Goal: Task Accomplishment & Management: Manage account settings

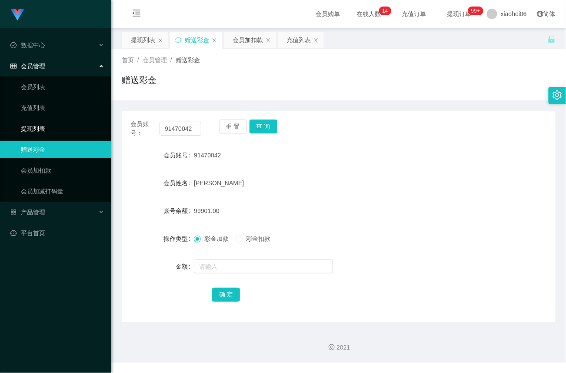
drag, startPoint x: 0, startPoint y: 0, endPoint x: 54, endPoint y: 117, distance: 129.4
click at [28, 124] on link "提现列表" at bounding box center [62, 128] width 83 height 17
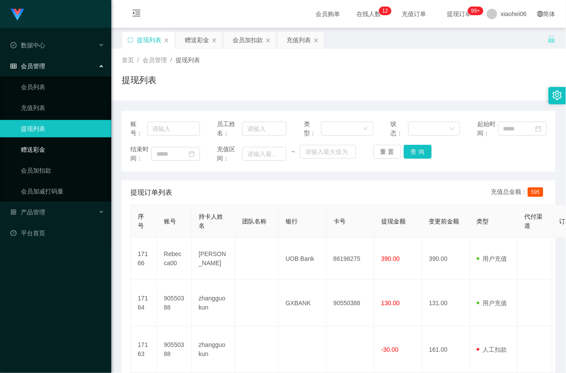
click at [44, 150] on link "赠送彩金" at bounding box center [62, 149] width 83 height 17
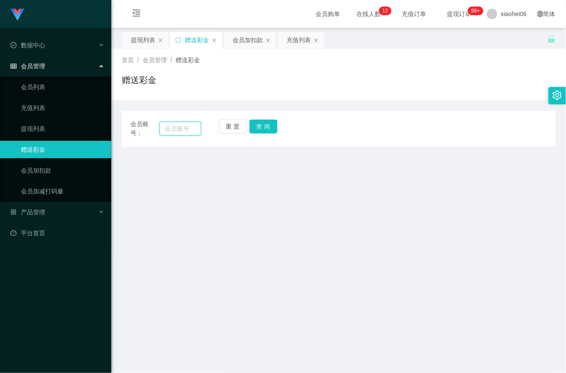
drag, startPoint x: 187, startPoint y: 125, endPoint x: 203, endPoint y: 126, distance: 16.5
click at [187, 125] on input "text" at bounding box center [181, 129] width 42 height 14
paste input "Leon2025"
type input "Leon2025"
drag, startPoint x: 265, startPoint y: 125, endPoint x: 265, endPoint y: 158, distance: 33.0
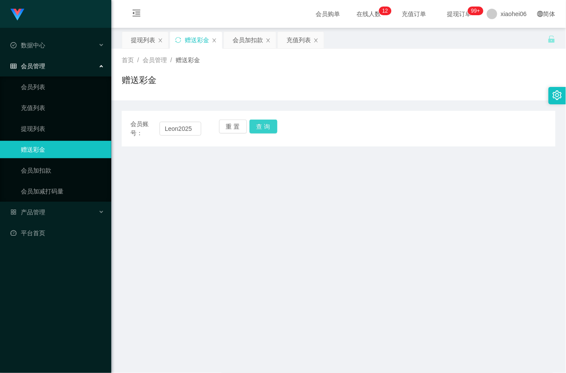
click at [265, 125] on button "查 询" at bounding box center [264, 127] width 28 height 14
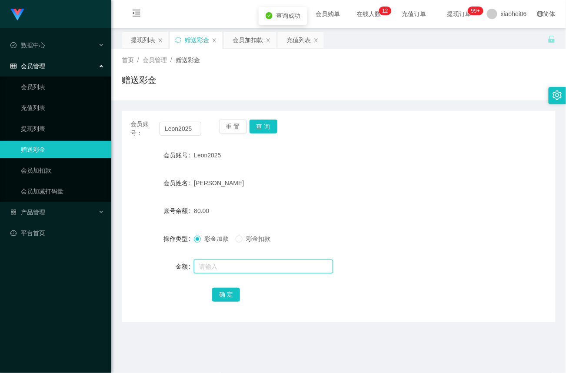
click at [216, 266] on input "text" at bounding box center [263, 267] width 139 height 14
type input "100"
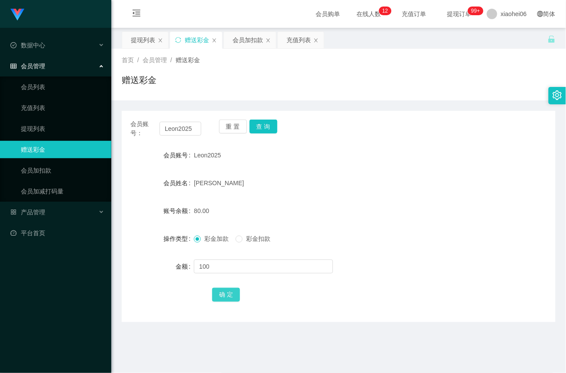
click at [223, 293] on button "确 定" at bounding box center [226, 295] width 28 height 14
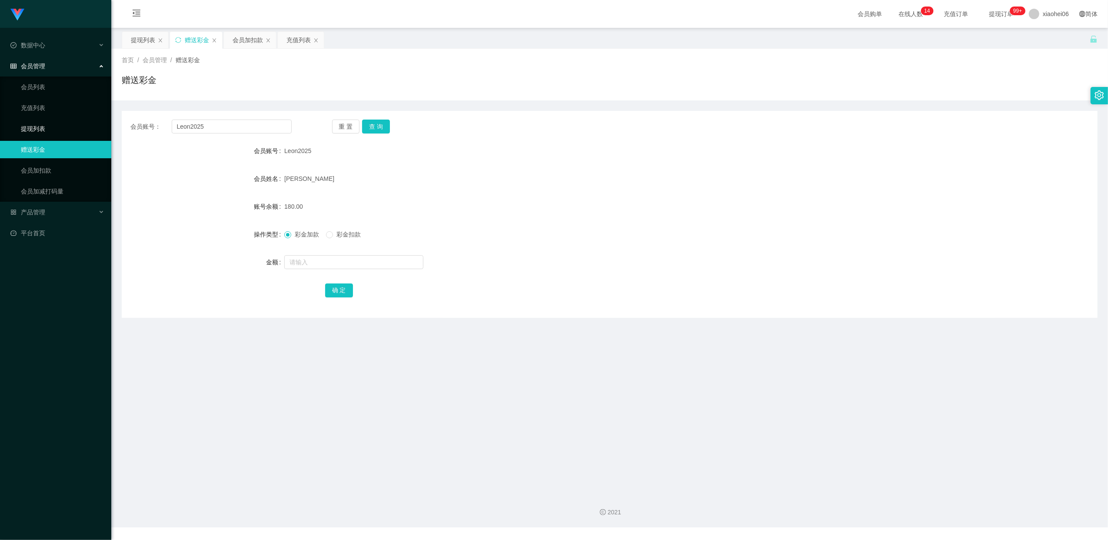
click at [37, 125] on link "提现列表" at bounding box center [62, 128] width 83 height 17
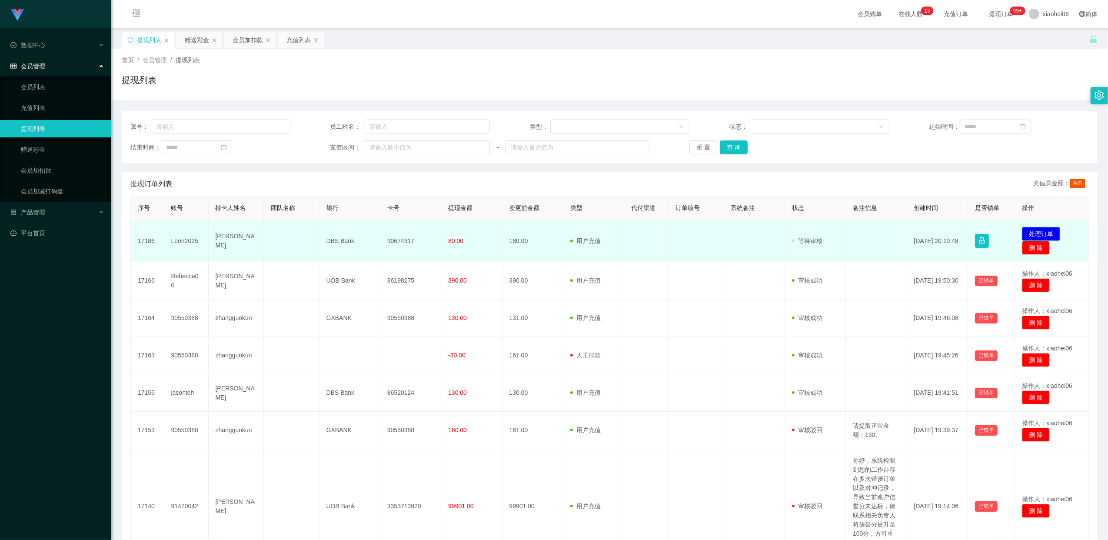
drag, startPoint x: 0, startPoint y: 0, endPoint x: 1045, endPoint y: 232, distance: 1070.6
click at [1045, 232] on button "处理订单" at bounding box center [1041, 234] width 38 height 14
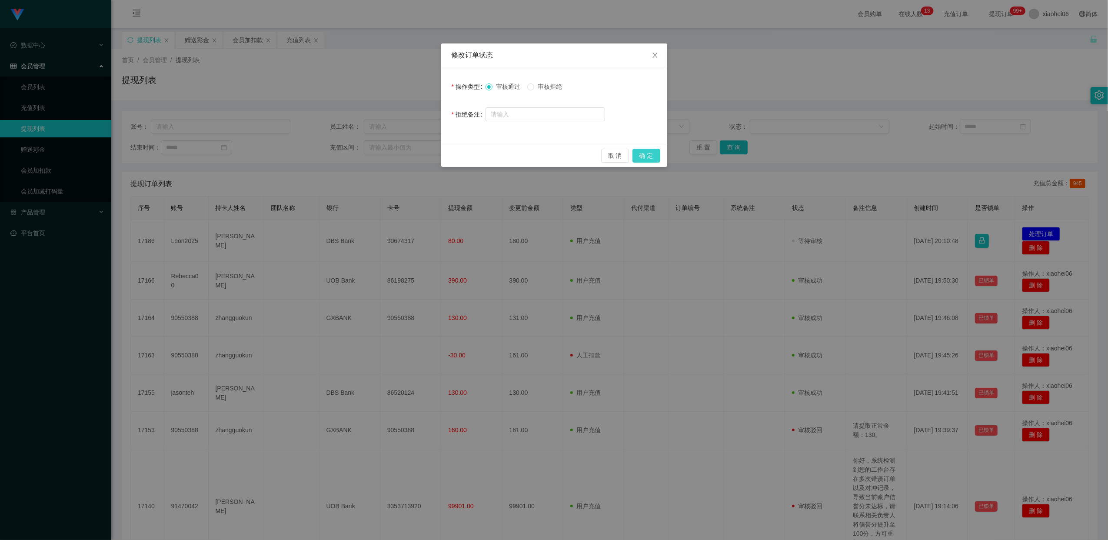
click at [654, 160] on button "确 定" at bounding box center [647, 156] width 28 height 14
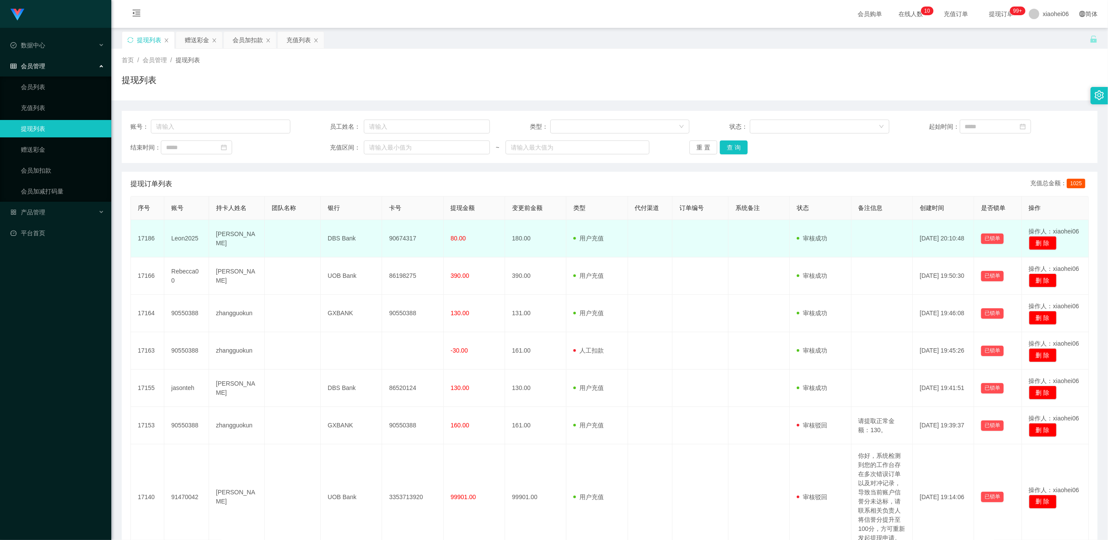
click at [409, 237] on td "90674317" at bounding box center [412, 238] width 61 height 37
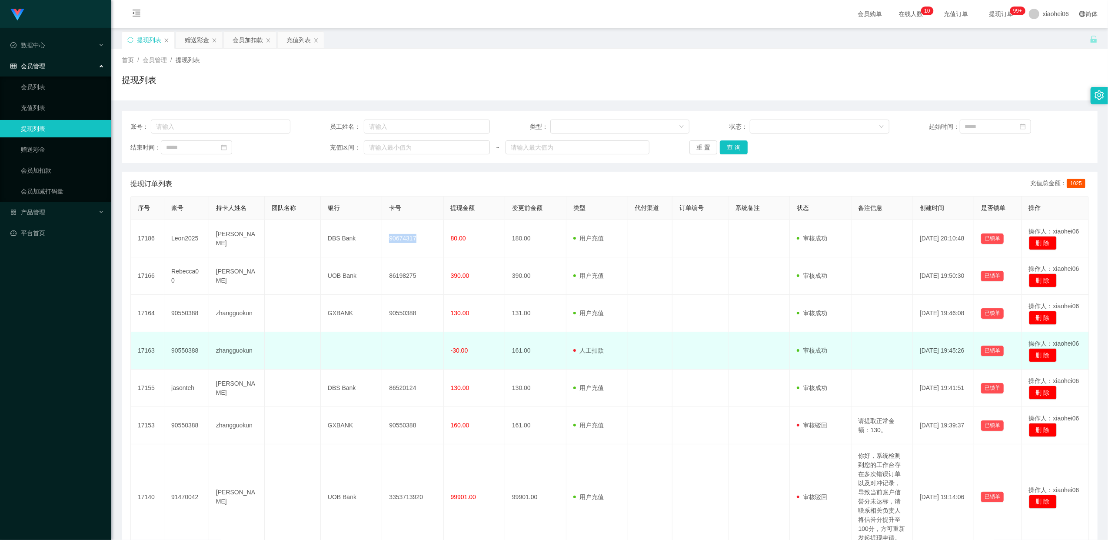
copy td "90674317"
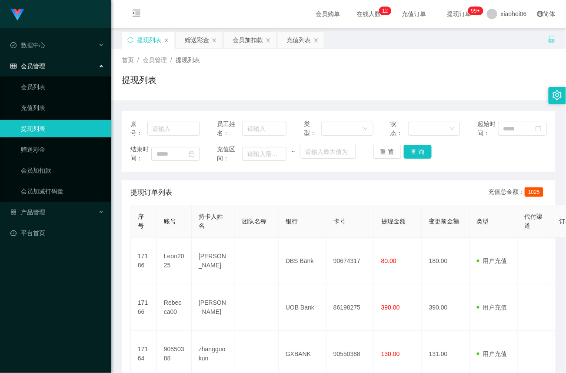
drag, startPoint x: 270, startPoint y: 197, endPoint x: 277, endPoint y: 200, distance: 6.8
click at [270, 197] on div "提现订单列表 充值总金额： 1025" at bounding box center [338, 192] width 417 height 24
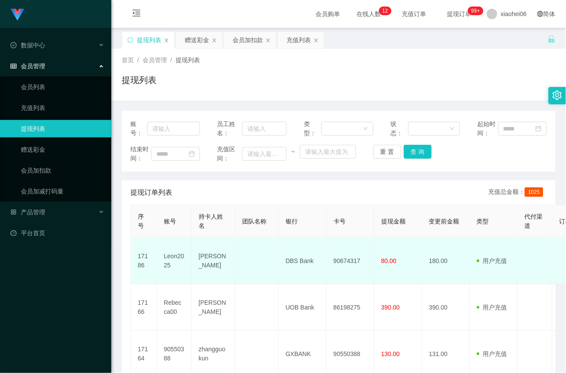
click at [346, 260] on td "90674317" at bounding box center [351, 261] width 48 height 47
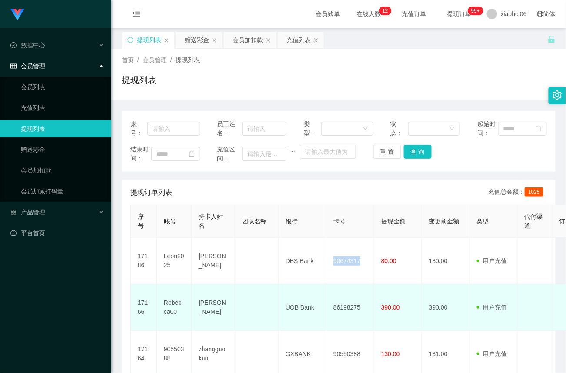
copy td "90674317"
drag, startPoint x: 243, startPoint y: 290, endPoint x: 249, endPoint y: 288, distance: 6.3
click at [243, 290] on td at bounding box center [256, 307] width 43 height 47
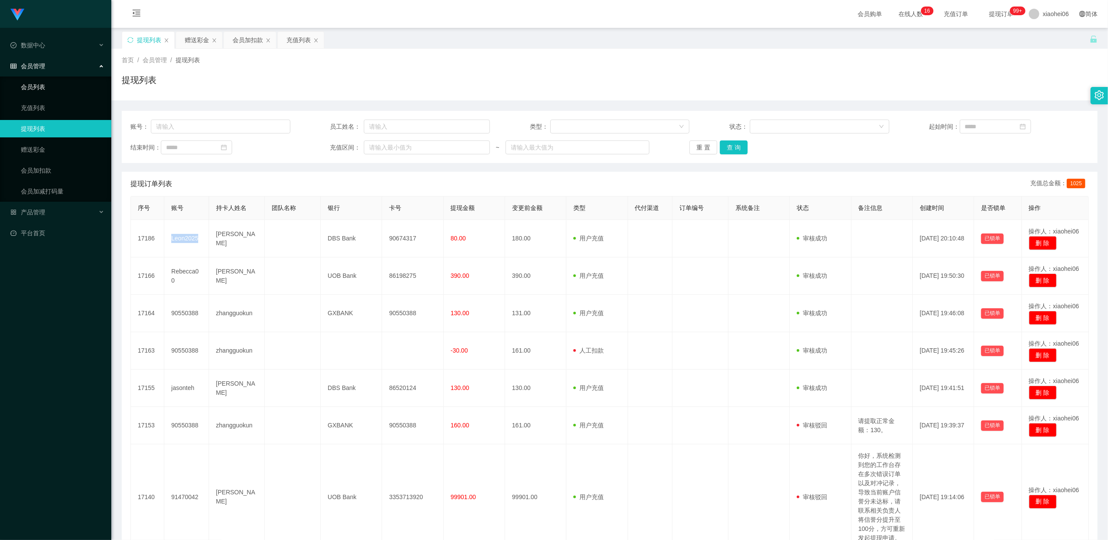
drag, startPoint x: 41, startPoint y: 80, endPoint x: 87, endPoint y: 75, distance: 46.4
click at [41, 80] on link "会员列表" at bounding box center [62, 86] width 83 height 17
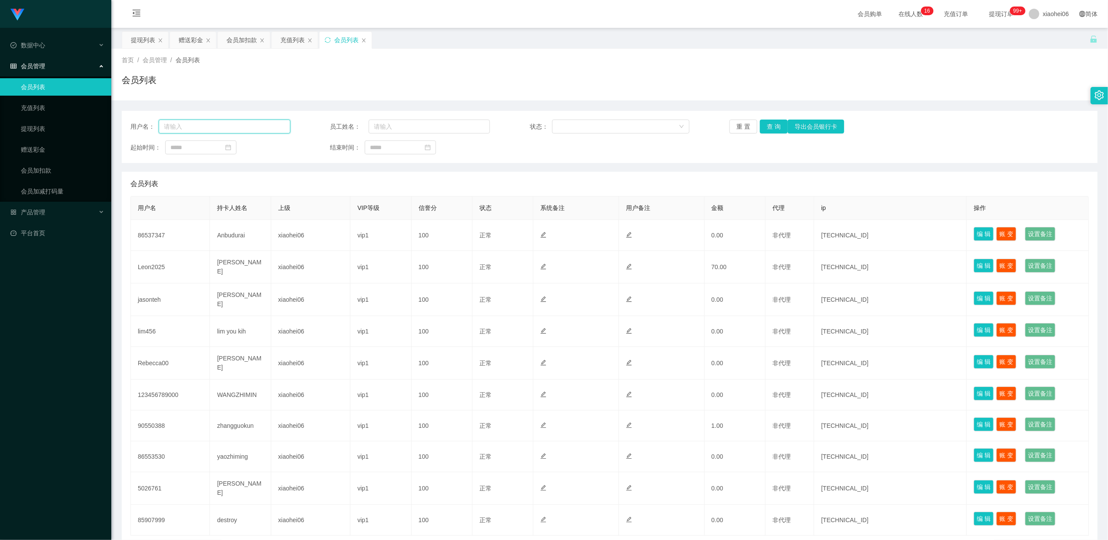
click at [202, 124] on input "text" at bounding box center [225, 127] width 132 height 14
paste input "Leon2025"
type input "Leon2025"
drag, startPoint x: 780, startPoint y: 123, endPoint x: 783, endPoint y: 147, distance: 23.7
click at [780, 124] on button "查 询" at bounding box center [774, 127] width 28 height 14
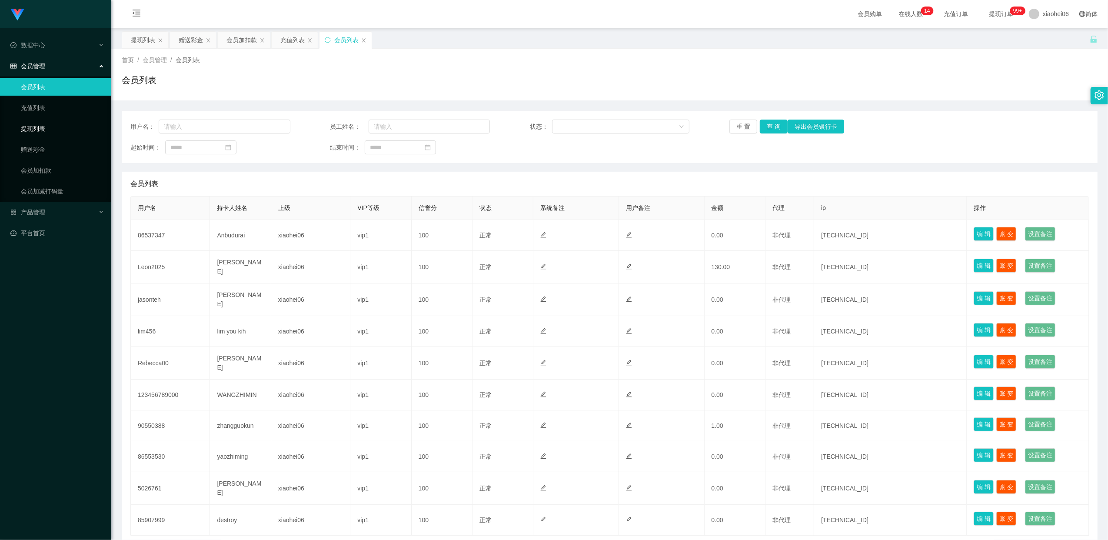
click at [37, 127] on link "提现列表" at bounding box center [62, 128] width 83 height 17
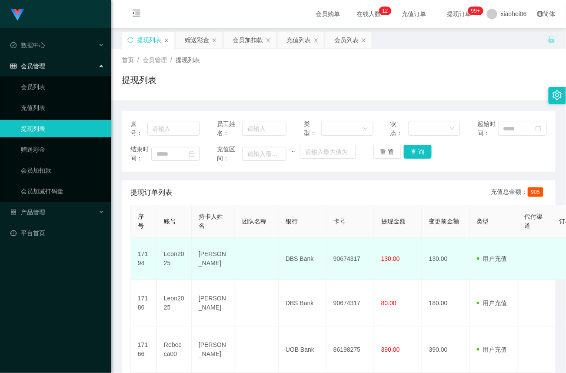
click at [349, 258] on td "90674317" at bounding box center [351, 259] width 48 height 42
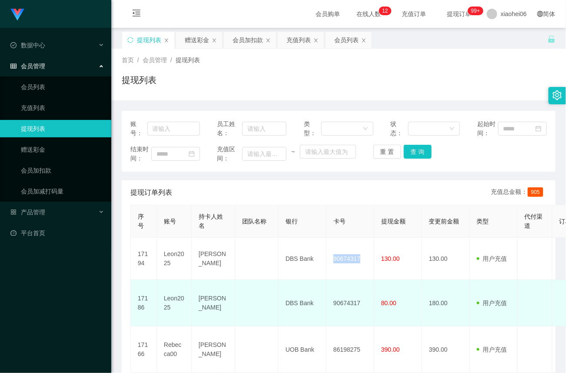
copy td "90674317"
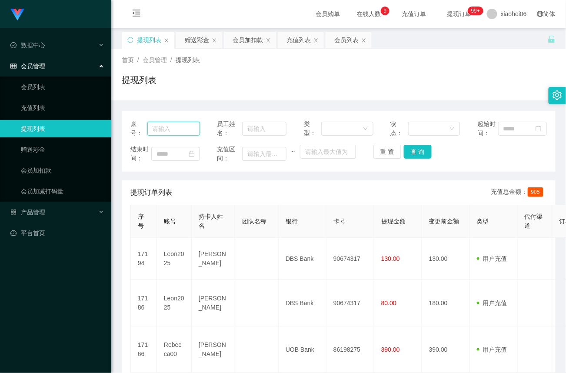
click at [164, 125] on input "text" at bounding box center [173, 129] width 53 height 14
paste input "Leon2025"
type input "Leon2025"
drag, startPoint x: 419, startPoint y: 158, endPoint x: 430, endPoint y: 155, distance: 11.0
click at [419, 157] on button "查 询" at bounding box center [418, 152] width 28 height 14
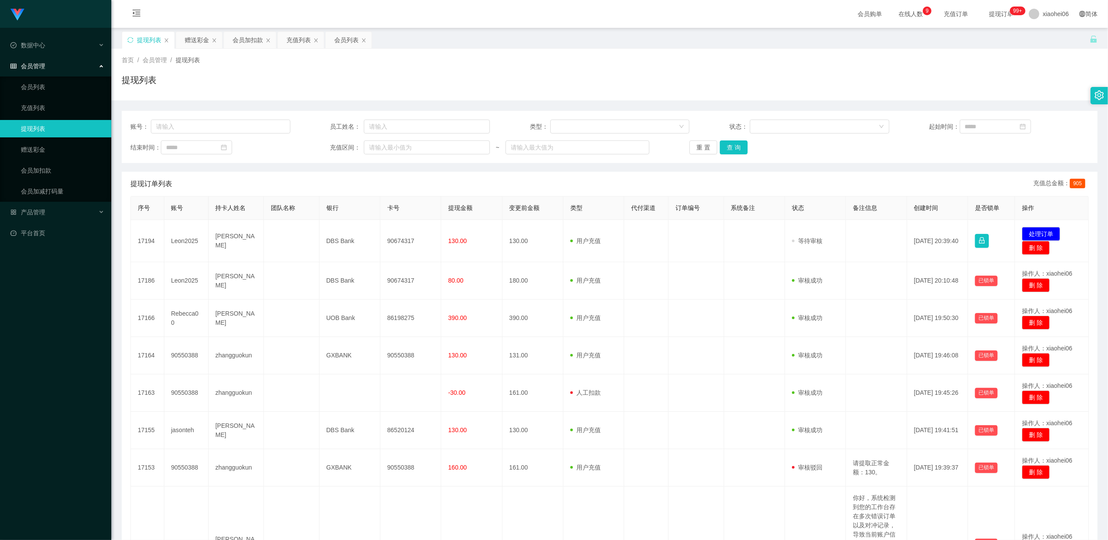
click at [51, 129] on link "提现列表" at bounding box center [62, 128] width 83 height 17
click at [193, 123] on input "text" at bounding box center [221, 127] width 140 height 14
paste input "Leon2025"
type input "Leon2025"
drag, startPoint x: 743, startPoint y: 143, endPoint x: 722, endPoint y: 152, distance: 22.4
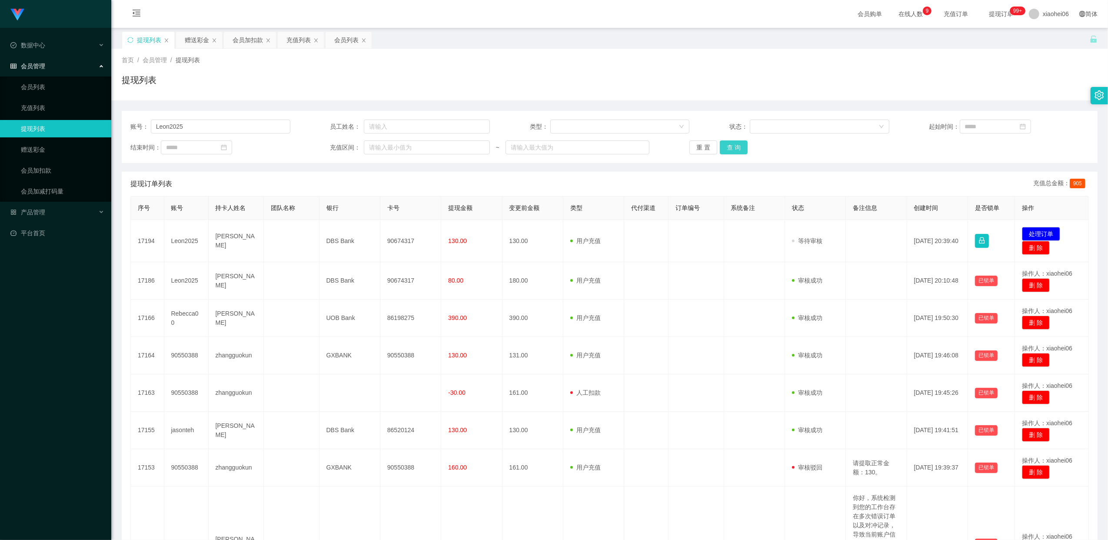
click at [743, 144] on button "查 询" at bounding box center [734, 147] width 28 height 14
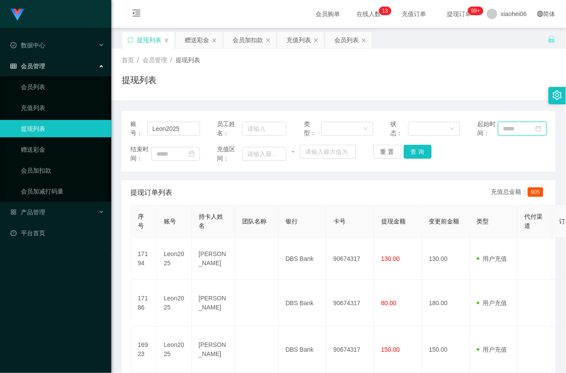
click at [512, 130] on input at bounding box center [522, 129] width 49 height 14
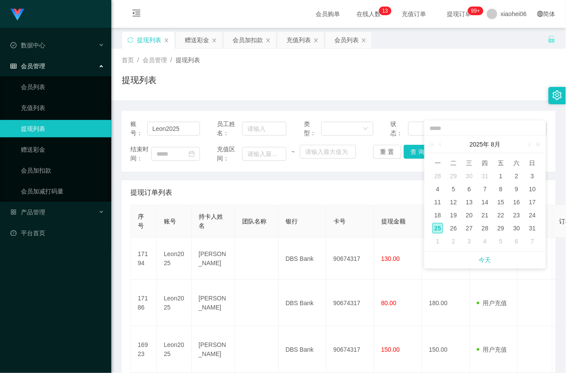
drag, startPoint x: 500, startPoint y: 190, endPoint x: 486, endPoint y: 197, distance: 15.4
click at [499, 190] on div "8" at bounding box center [501, 189] width 10 height 10
type input "**********"
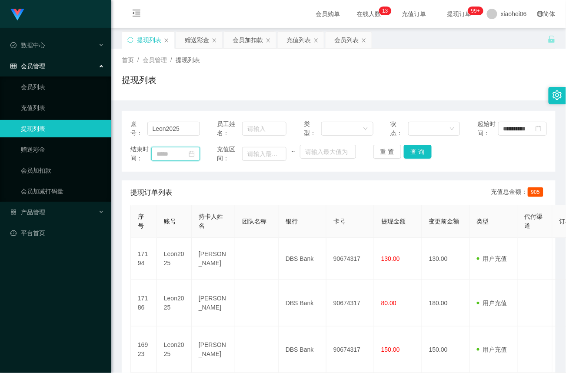
click at [165, 152] on input at bounding box center [175, 154] width 49 height 14
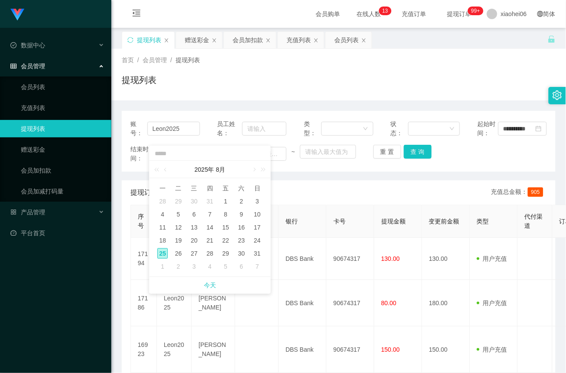
click at [162, 253] on div "25" at bounding box center [162, 253] width 10 height 10
type input "**********"
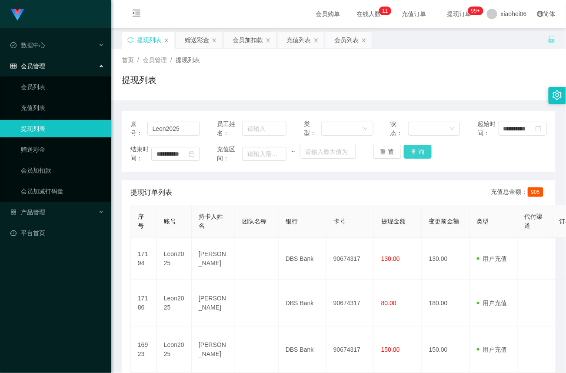
click at [423, 153] on button "查 询" at bounding box center [418, 152] width 28 height 14
drag, startPoint x: 41, startPoint y: 148, endPoint x: 89, endPoint y: 136, distance: 49.3
click at [41, 148] on link "赠送彩金" at bounding box center [62, 149] width 83 height 17
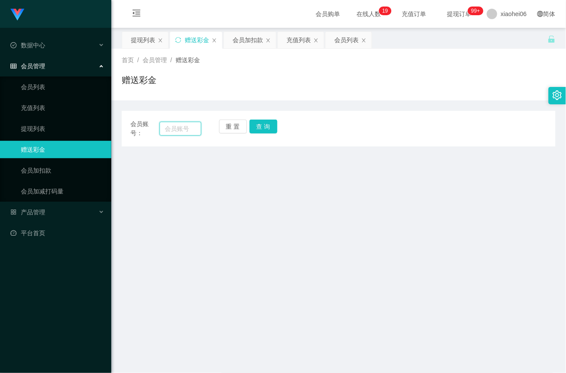
click at [183, 128] on input "text" at bounding box center [181, 129] width 42 height 14
paste input "5026761"
type input "5026761"
click at [263, 122] on button "查 询" at bounding box center [264, 127] width 28 height 14
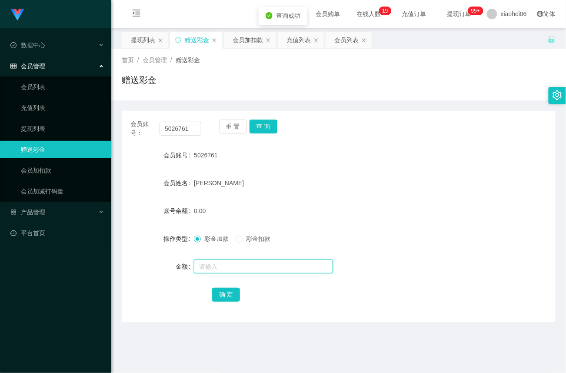
drag, startPoint x: 211, startPoint y: 263, endPoint x: 217, endPoint y: 263, distance: 5.7
click at [211, 263] on input "text" at bounding box center [263, 267] width 139 height 14
type input "48"
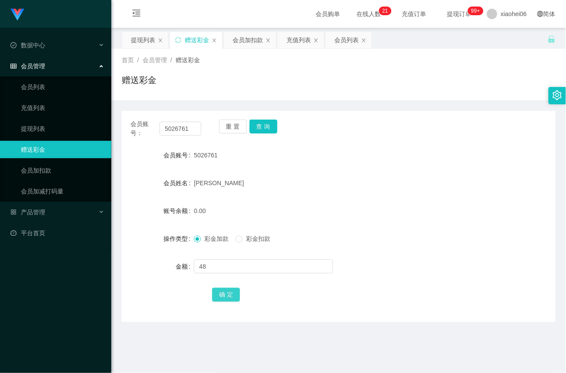
click at [226, 293] on button "确 定" at bounding box center [226, 295] width 28 height 14
click at [39, 129] on link "提现列表" at bounding box center [62, 128] width 83 height 17
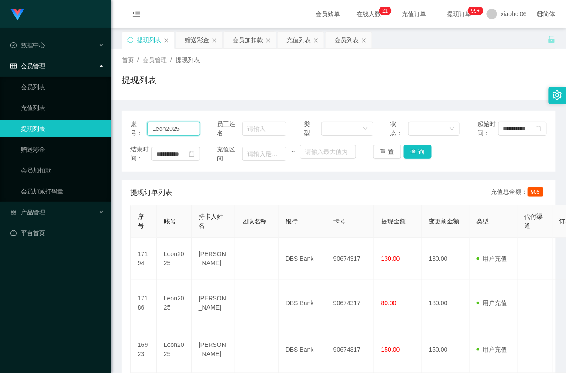
drag, startPoint x: 188, startPoint y: 127, endPoint x: 42, endPoint y: 117, distance: 146.5
click at [42, 117] on section "**********" at bounding box center [283, 263] width 566 height 527
paste input "5026761"
type input "5026761"
click at [414, 152] on button "查 询" at bounding box center [418, 152] width 28 height 14
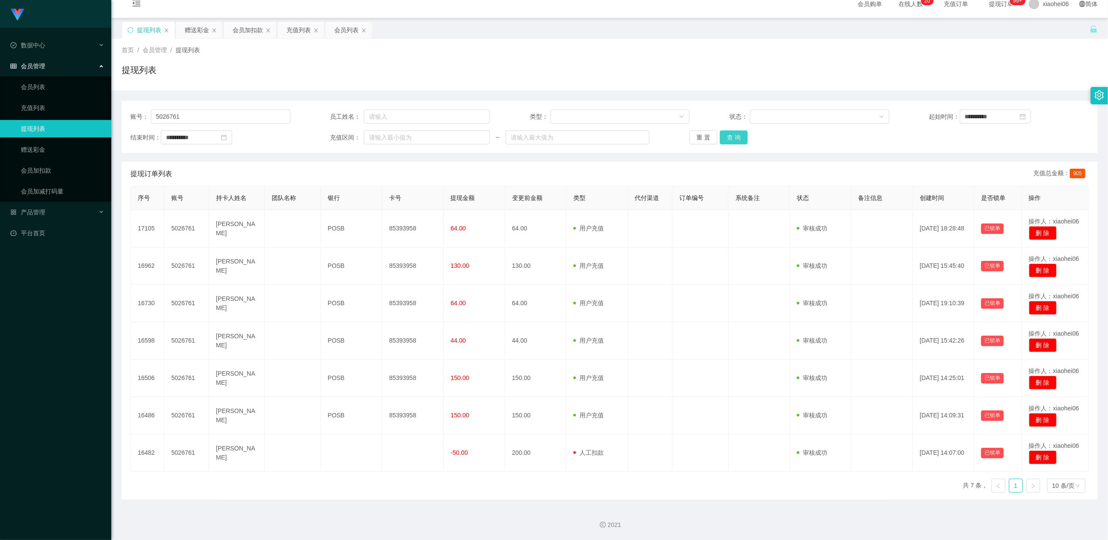
scroll to position [11, 0]
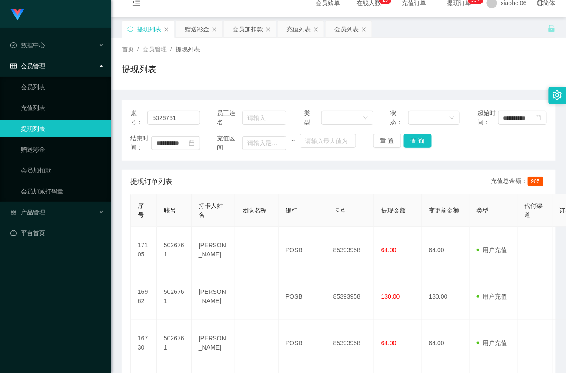
click at [39, 123] on link "提现列表" at bounding box center [62, 128] width 83 height 17
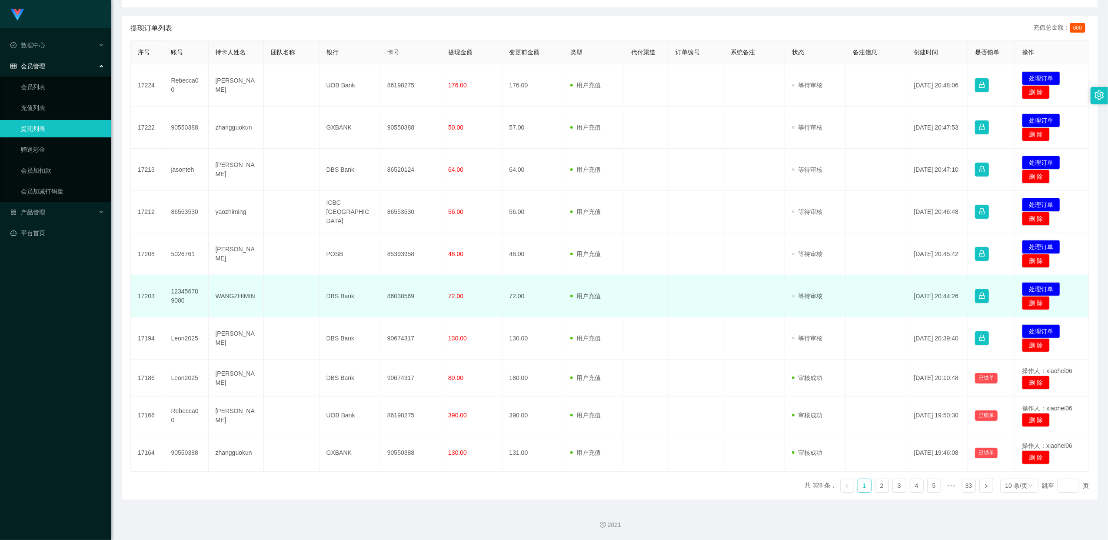
scroll to position [157, 0]
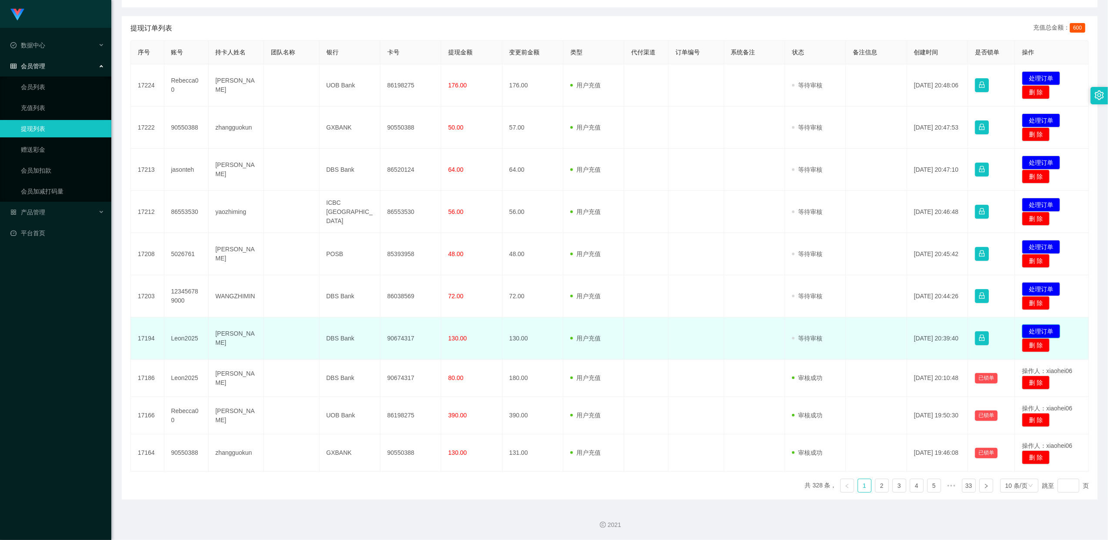
click at [1036, 332] on button "处理订单" at bounding box center [1041, 331] width 38 height 14
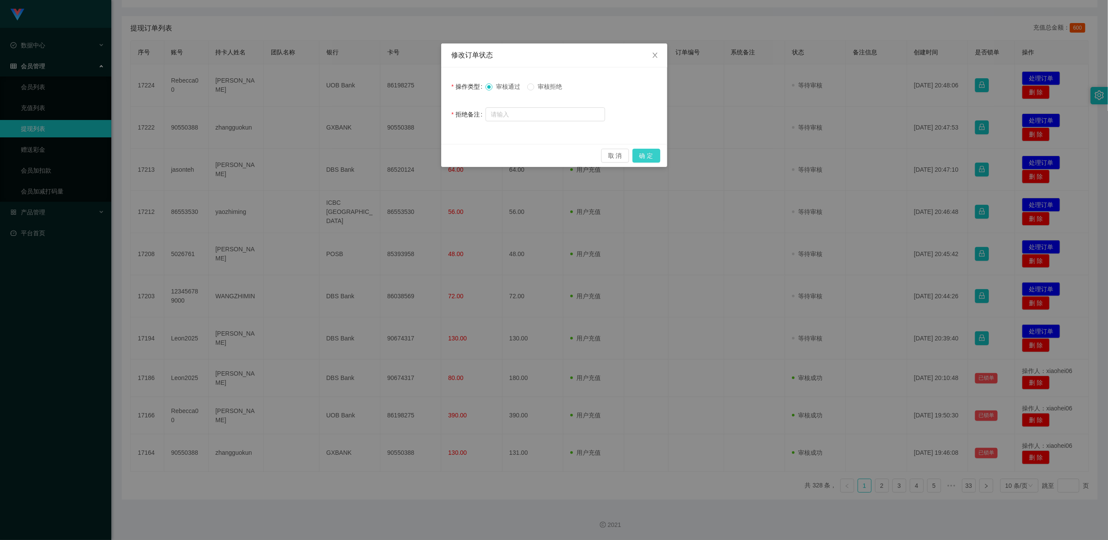
click at [651, 157] on button "确 定" at bounding box center [647, 156] width 28 height 14
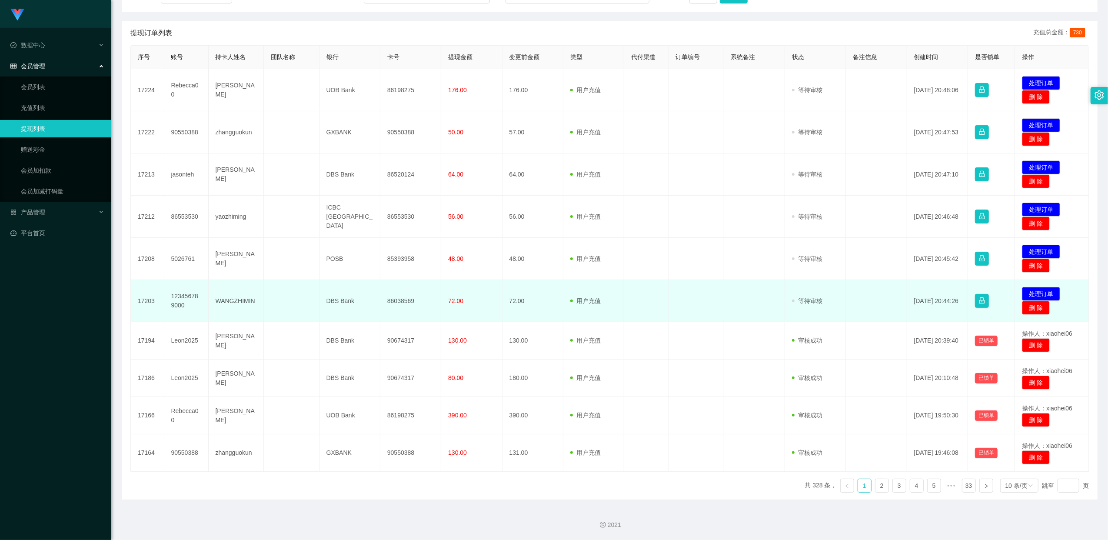
scroll to position [152, 0]
click at [400, 300] on td "86038569" at bounding box center [410, 301] width 61 height 42
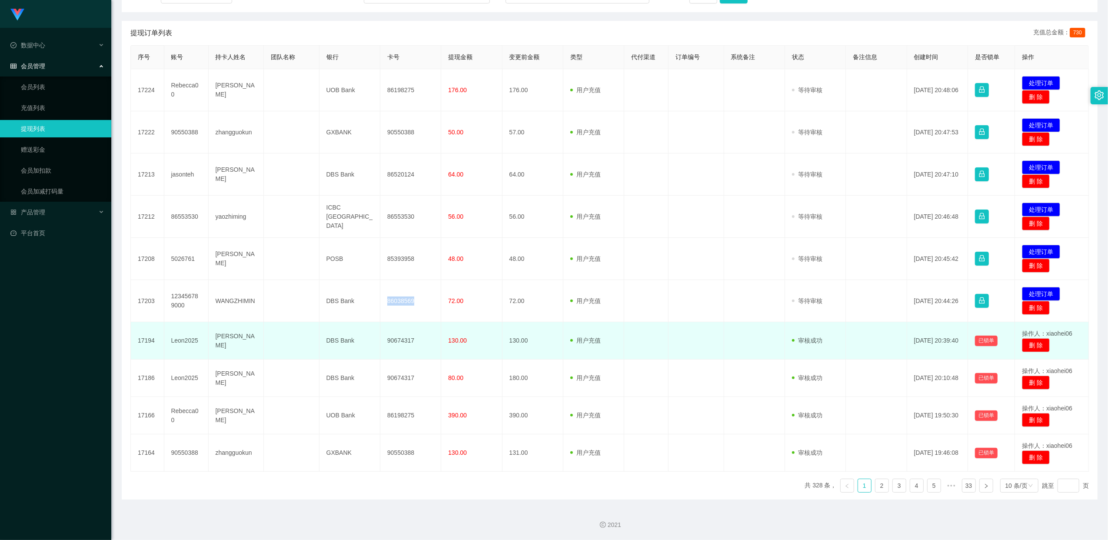
copy td "86038569"
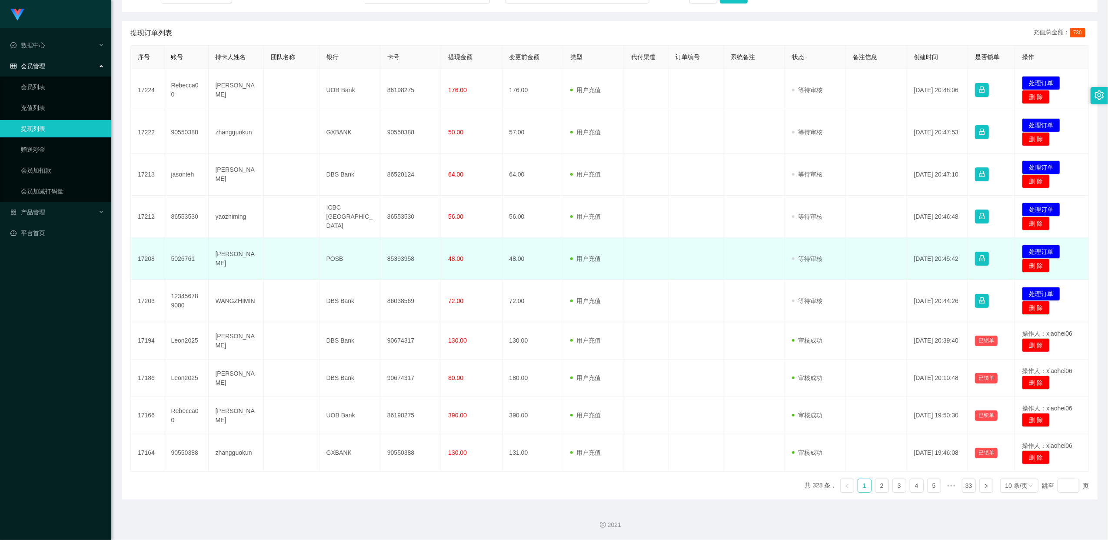
click at [337, 250] on td "POSB" at bounding box center [350, 259] width 61 height 42
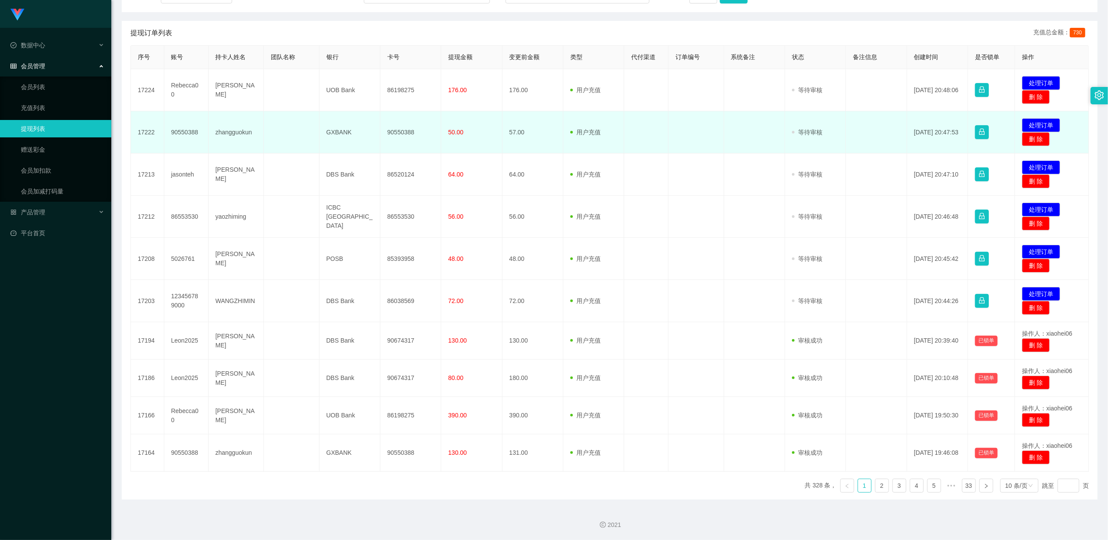
click at [410, 132] on td "90550388" at bounding box center [410, 132] width 61 height 42
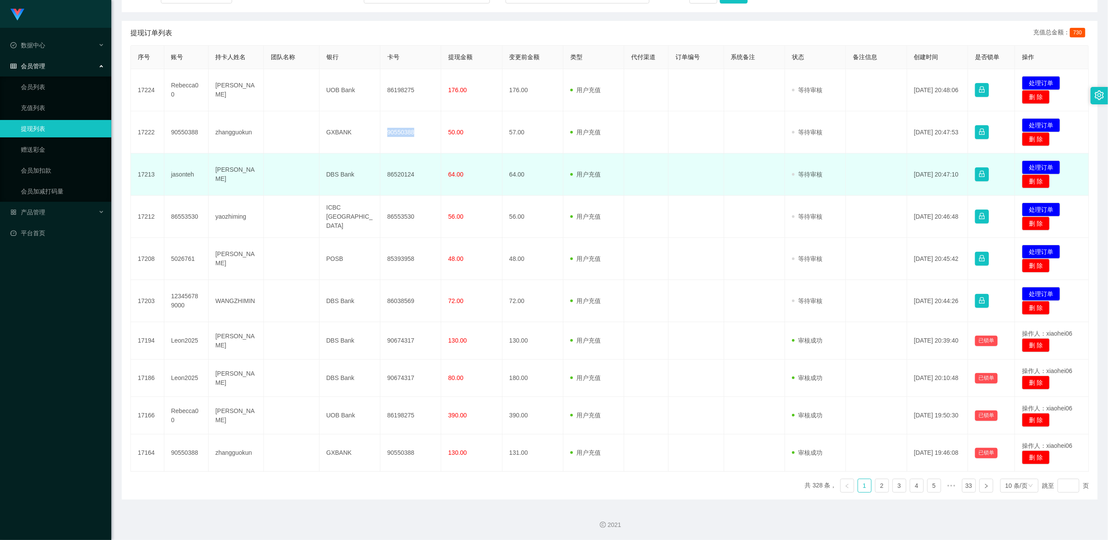
copy td "90550388"
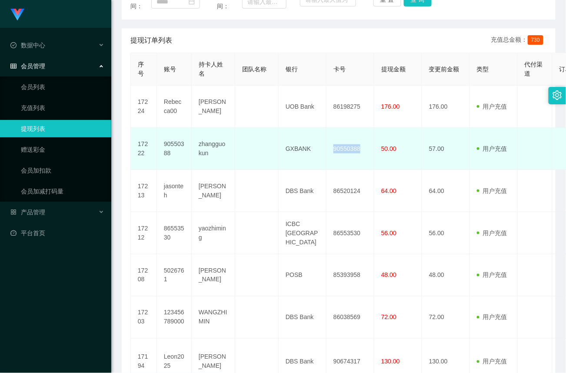
click at [340, 149] on td "90550388" at bounding box center [351, 149] width 48 height 42
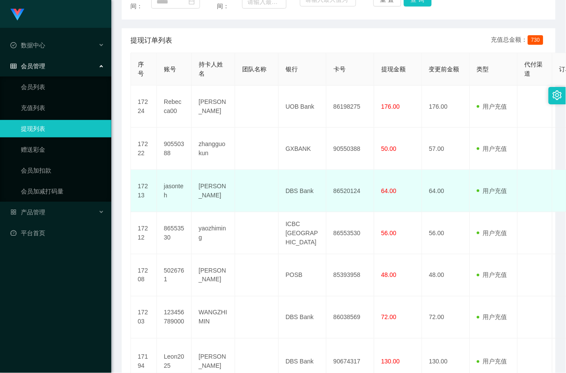
click at [350, 189] on td "86520124" at bounding box center [351, 191] width 48 height 42
click at [350, 190] on td "86520124" at bounding box center [351, 191] width 48 height 42
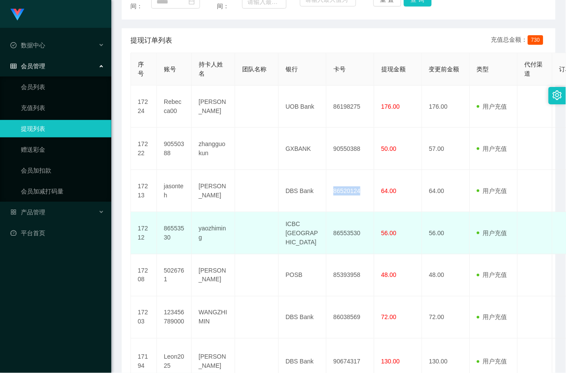
copy td "86520124"
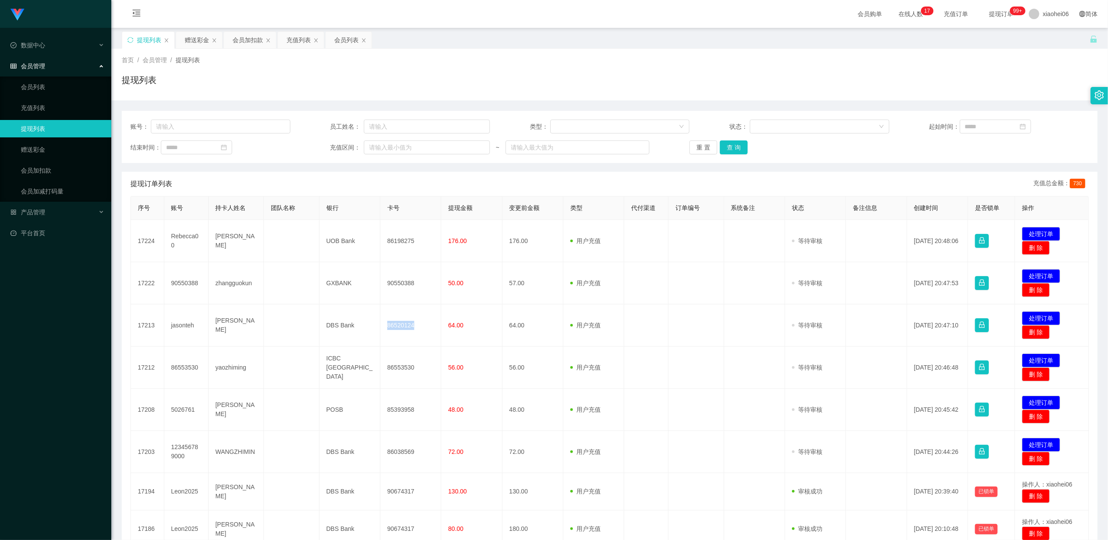
scroll to position [0, 0]
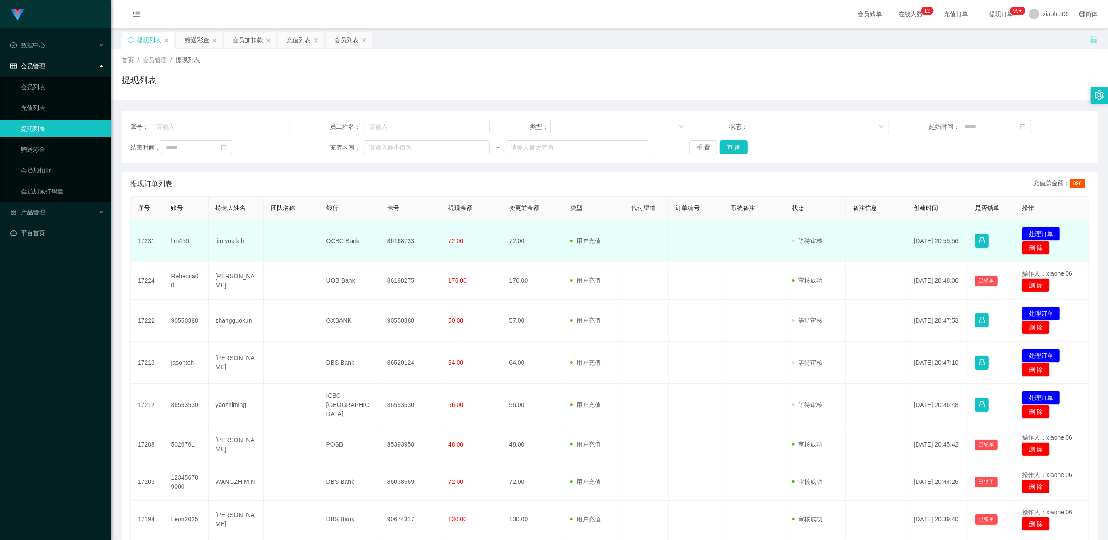
click at [401, 241] on td "86168733" at bounding box center [410, 241] width 61 height 42
copy td "86168733"
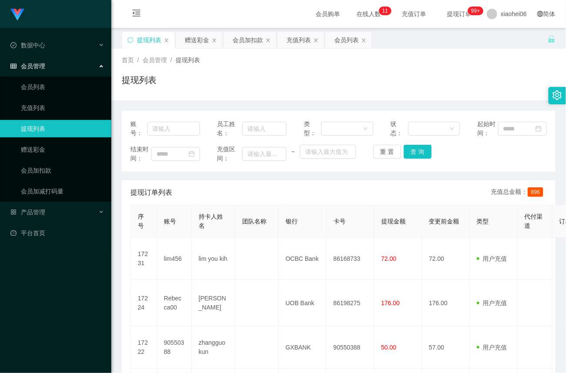
click at [104, 17] on div "Jingdong工作台代理端" at bounding box center [55, 14] width 111 height 28
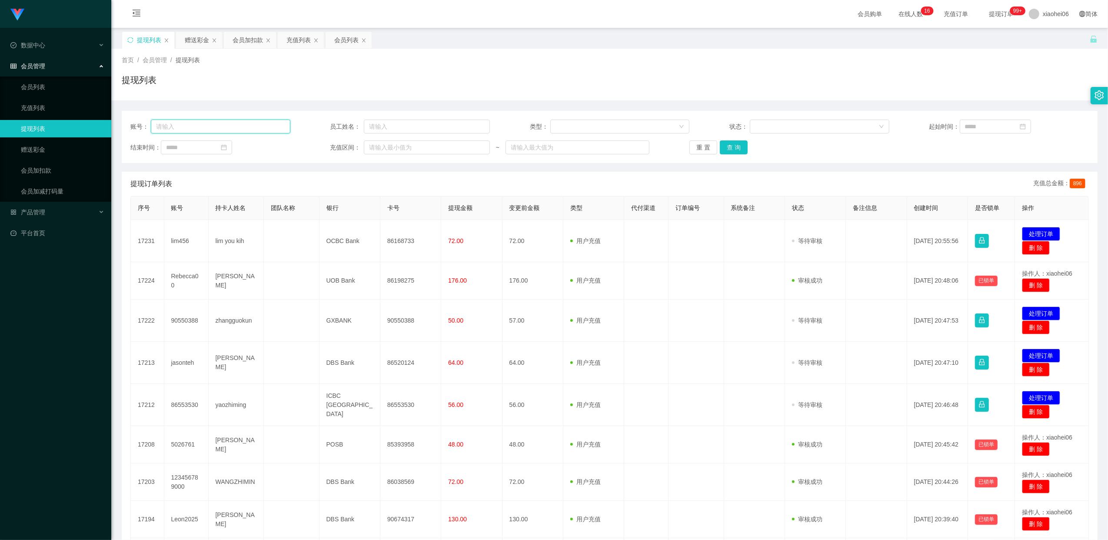
click at [180, 125] on input "text" at bounding box center [221, 127] width 140 height 14
paste input "Leon2025"
type input "Leon2025"
click at [733, 148] on button "查 询" at bounding box center [734, 147] width 28 height 14
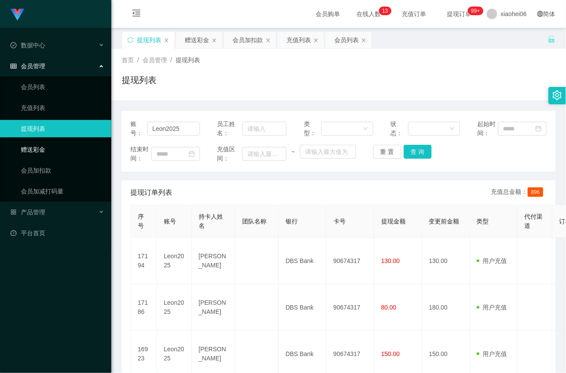
click at [40, 148] on link "赠送彩金" at bounding box center [62, 149] width 83 height 17
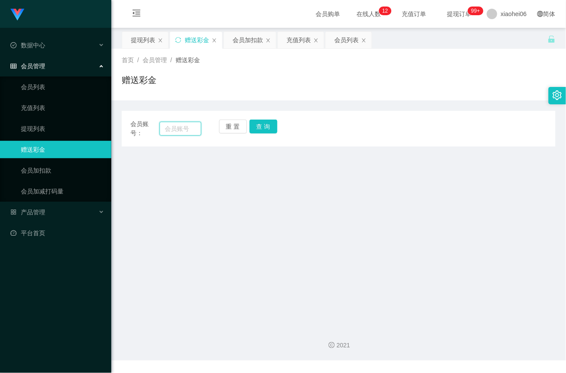
drag, startPoint x: 179, startPoint y: 132, endPoint x: 191, endPoint y: 130, distance: 12.3
click at [179, 132] on input "text" at bounding box center [181, 129] width 42 height 14
paste input "Leon2025"
type input "Leon2025"
click at [269, 124] on button "查 询" at bounding box center [264, 127] width 28 height 14
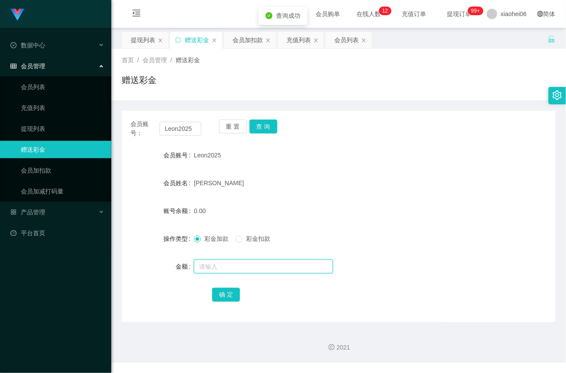
click at [221, 269] on input "text" at bounding box center [263, 267] width 139 height 14
type input "64"
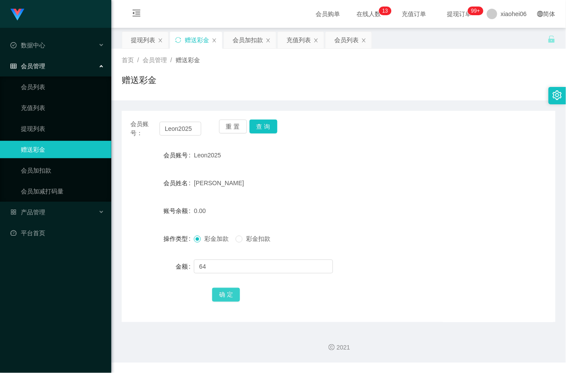
click at [223, 294] on button "确 定" at bounding box center [226, 295] width 28 height 14
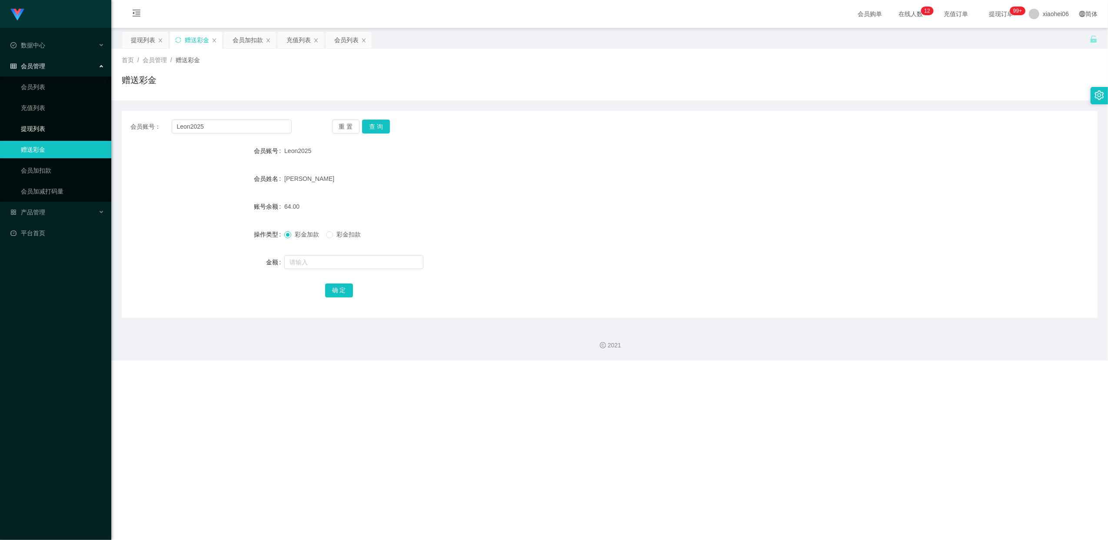
click at [42, 127] on link "提现列表" at bounding box center [62, 128] width 83 height 17
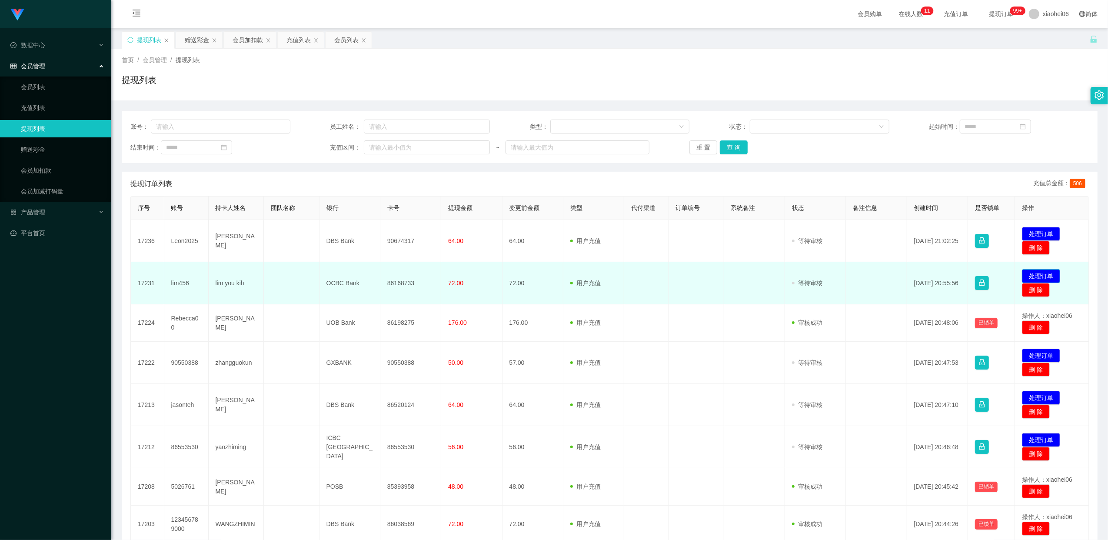
click at [1043, 275] on button "处理订单" at bounding box center [1041, 276] width 38 height 14
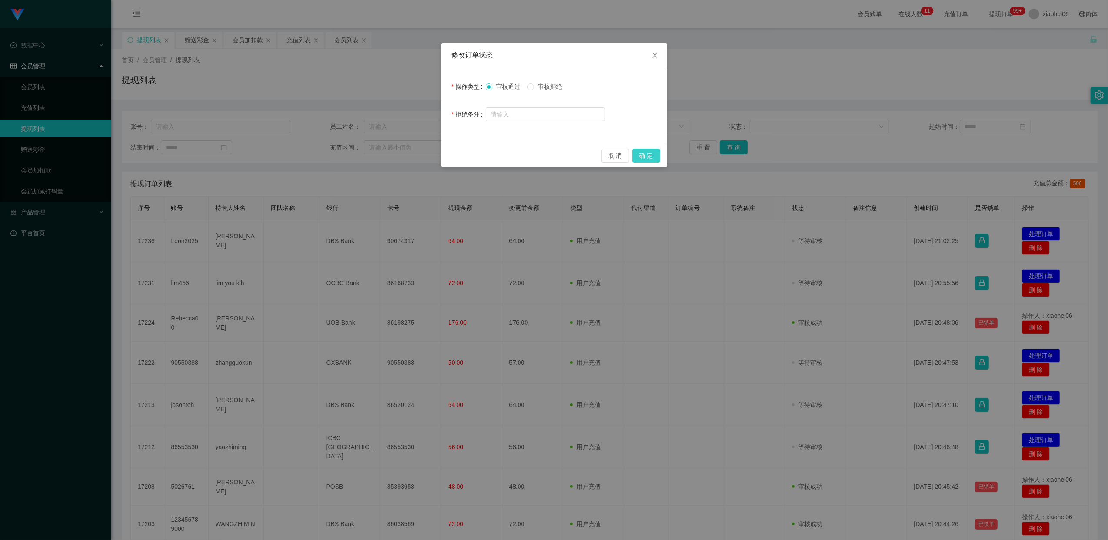
click at [648, 155] on button "确 定" at bounding box center [647, 156] width 28 height 14
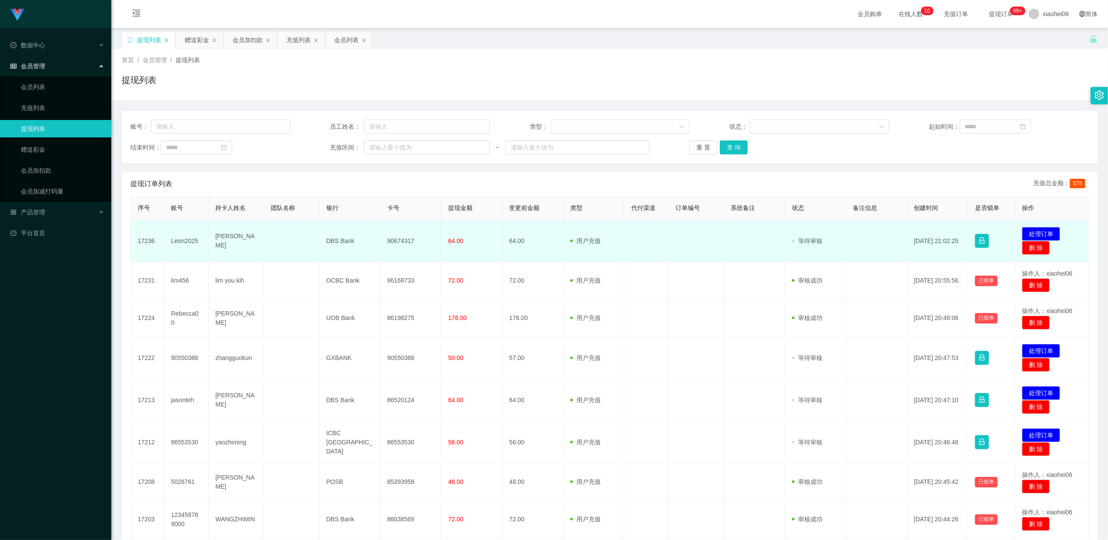
click at [404, 241] on td "90674317" at bounding box center [410, 241] width 61 height 42
copy td "90674317"
click at [1049, 232] on button "处理订单" at bounding box center [1041, 234] width 38 height 14
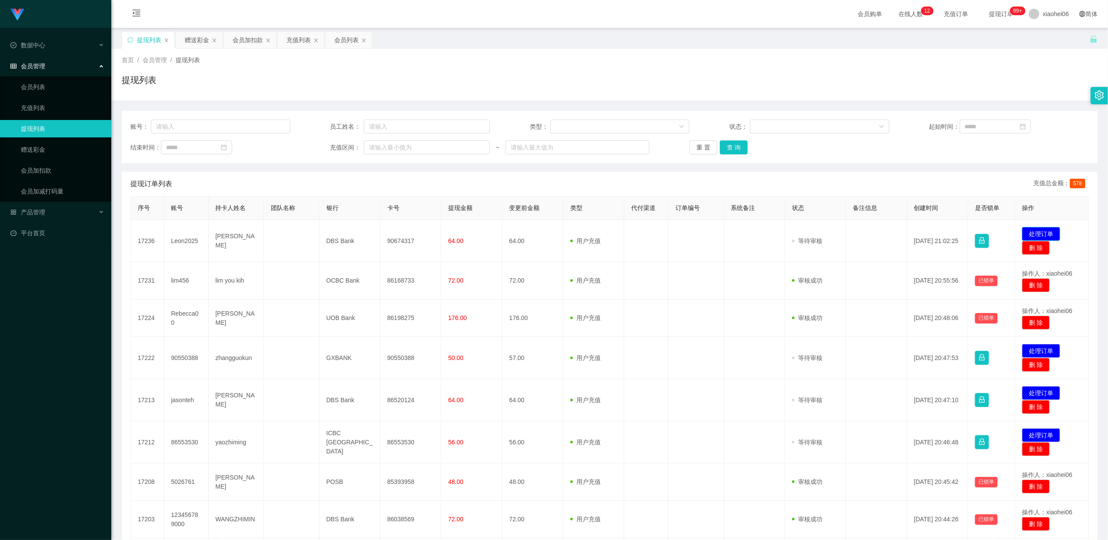
drag, startPoint x: 1035, startPoint y: 233, endPoint x: 1030, endPoint y: 237, distance: 6.6
click at [1035, 233] on button "处理订单" at bounding box center [1041, 234] width 38 height 14
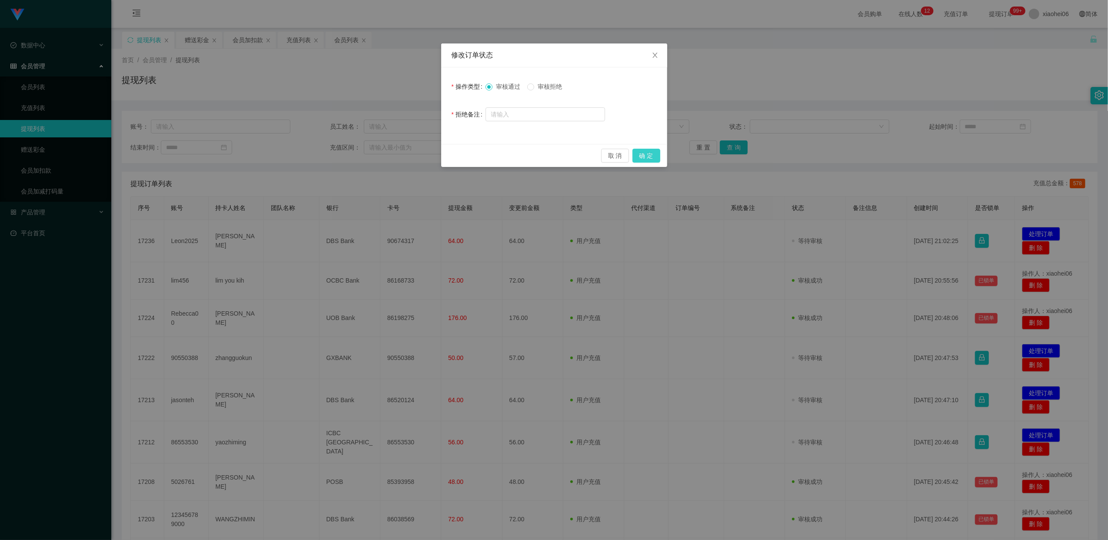
click at [647, 155] on button "确 定" at bounding box center [647, 156] width 28 height 14
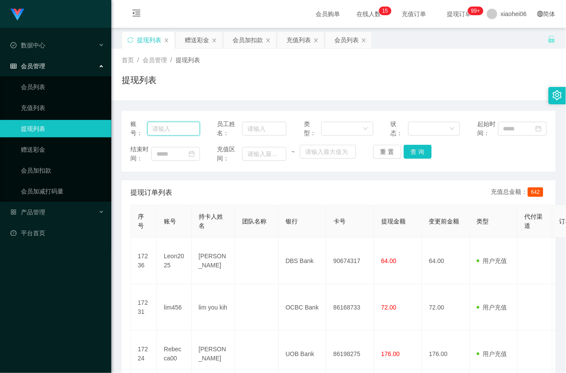
drag, startPoint x: 173, startPoint y: 128, endPoint x: 196, endPoint y: 120, distance: 23.8
click at [173, 128] on input "text" at bounding box center [173, 129] width 53 height 14
paste input "5026761"
type input "5026761"
click at [417, 150] on button "查 询" at bounding box center [418, 152] width 28 height 14
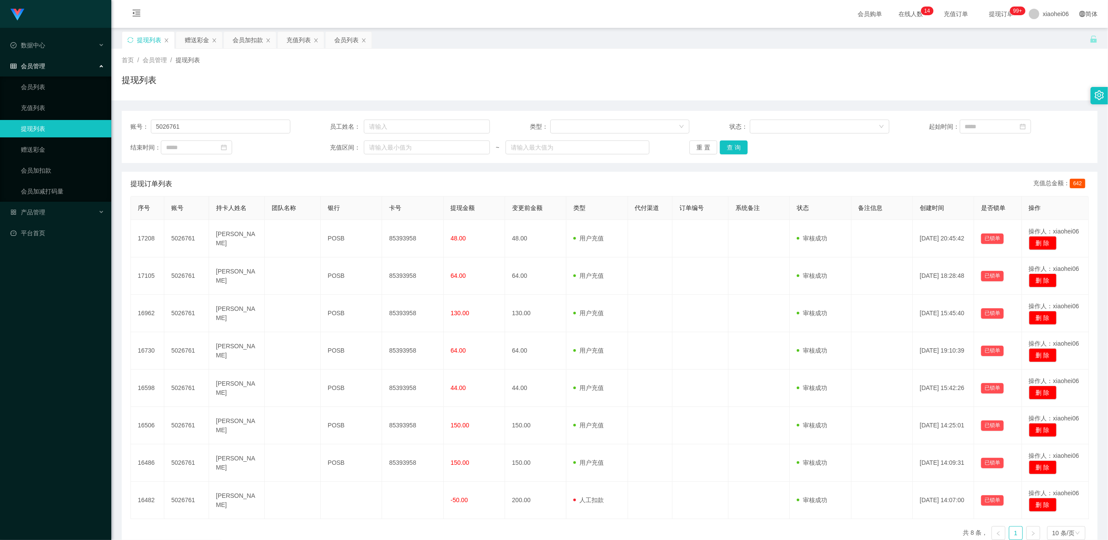
click at [37, 128] on link "提现列表" at bounding box center [62, 128] width 83 height 17
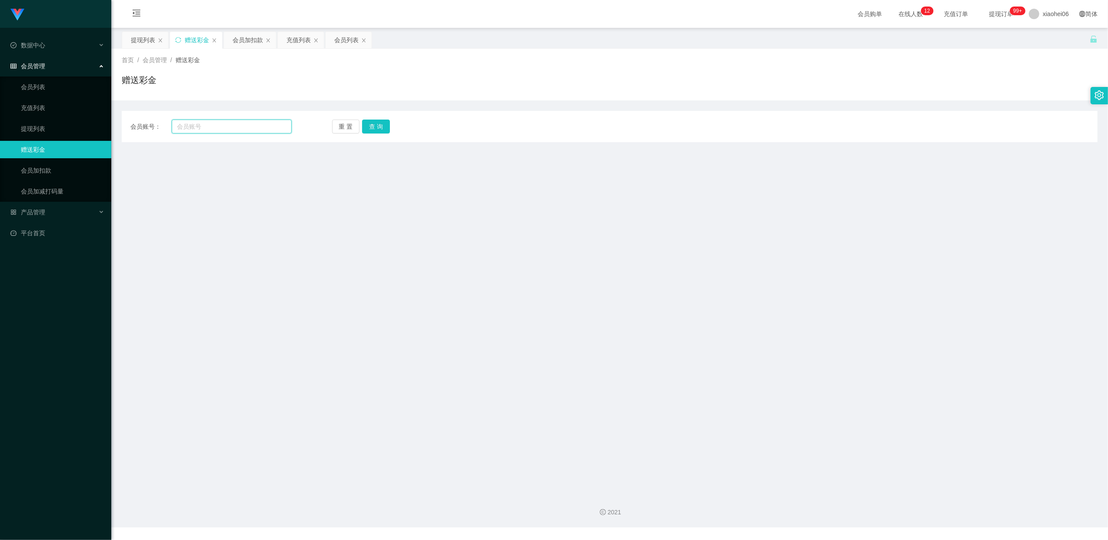
drag, startPoint x: 207, startPoint y: 129, endPoint x: 250, endPoint y: 129, distance: 43.5
click at [207, 129] on input "text" at bounding box center [232, 127] width 120 height 14
paste input "5026761"
type input "5026761"
drag, startPoint x: 379, startPoint y: 126, endPoint x: 381, endPoint y: 140, distance: 14.0
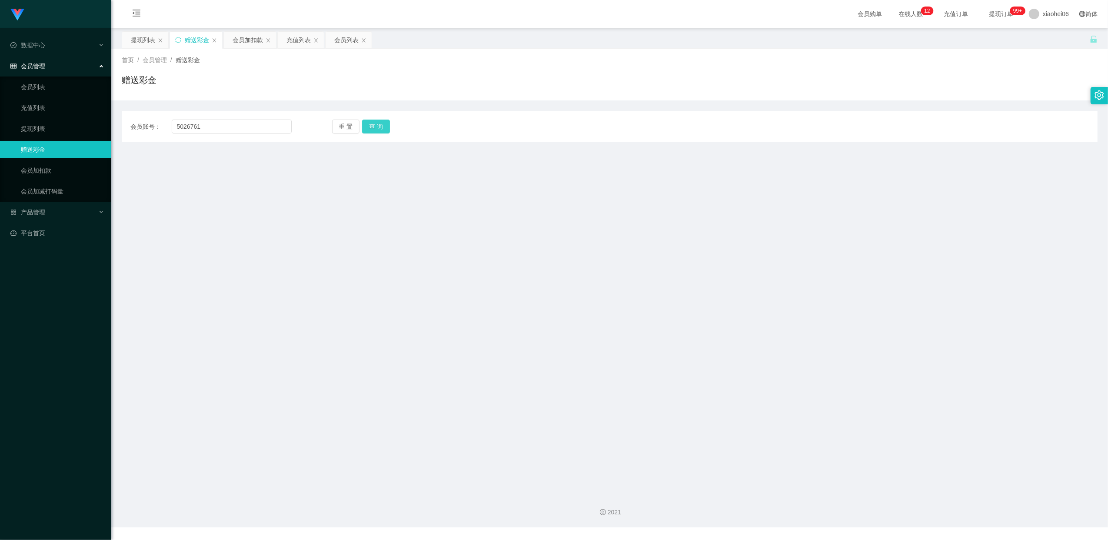
click at [379, 126] on button "查 询" at bounding box center [376, 127] width 28 height 14
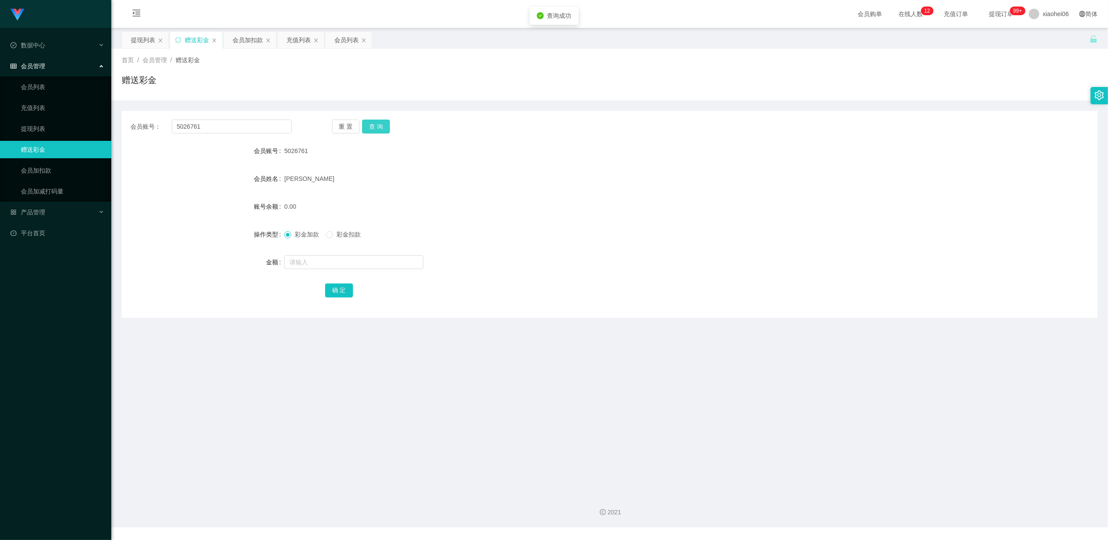
click at [378, 120] on button "查 询" at bounding box center [376, 127] width 28 height 14
drag, startPoint x: 211, startPoint y: 123, endPoint x: 12, endPoint y: 115, distance: 198.9
click at [12, 115] on section "Jingdong工作台代理端 数据中心 会员管理 会员列表 充值列表 提现列表 赠送彩金 会员加扣款 会员加减打码量 产品管理 平台首页 保存配置 重置配置 …" at bounding box center [554, 263] width 1108 height 527
click at [43, 66] on span "会员管理" at bounding box center [27, 66] width 35 height 7
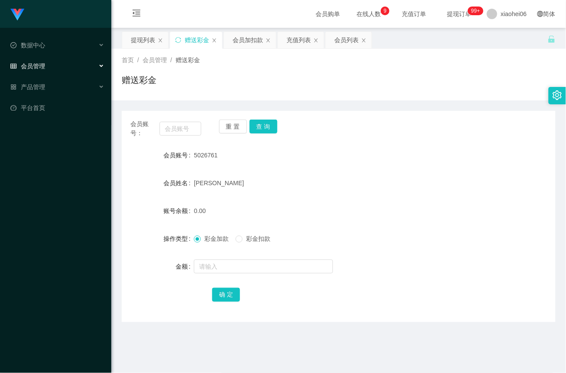
click at [43, 67] on span "会员管理" at bounding box center [27, 66] width 35 height 7
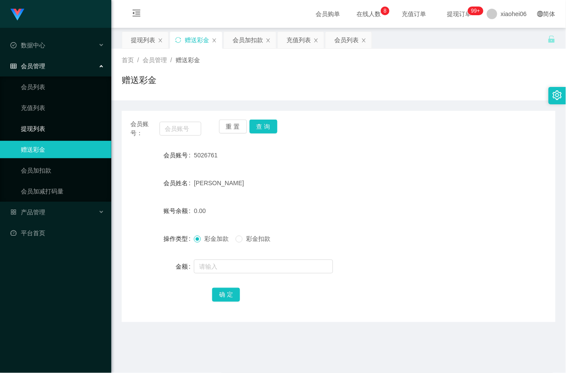
click at [42, 123] on link "提现列表" at bounding box center [62, 128] width 83 height 17
